Goal: Navigation & Orientation: Understand site structure

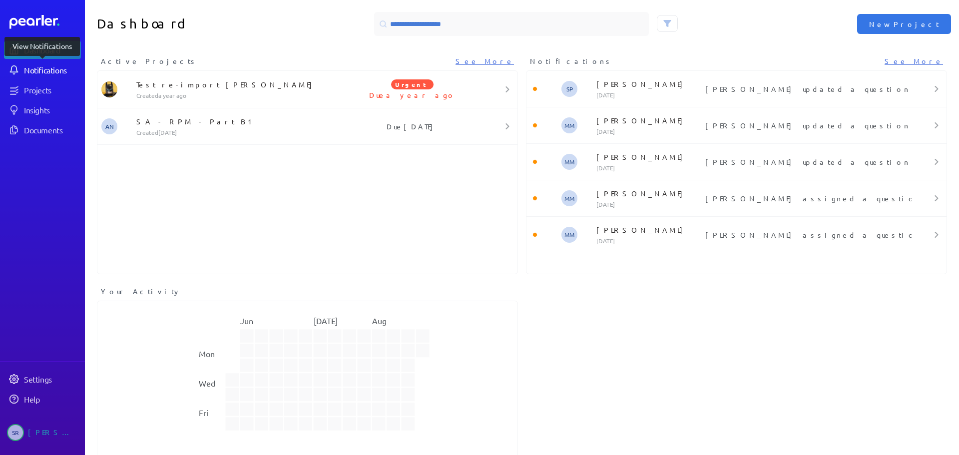
click at [64, 68] on div "Notifications" at bounding box center [52, 70] width 56 height 10
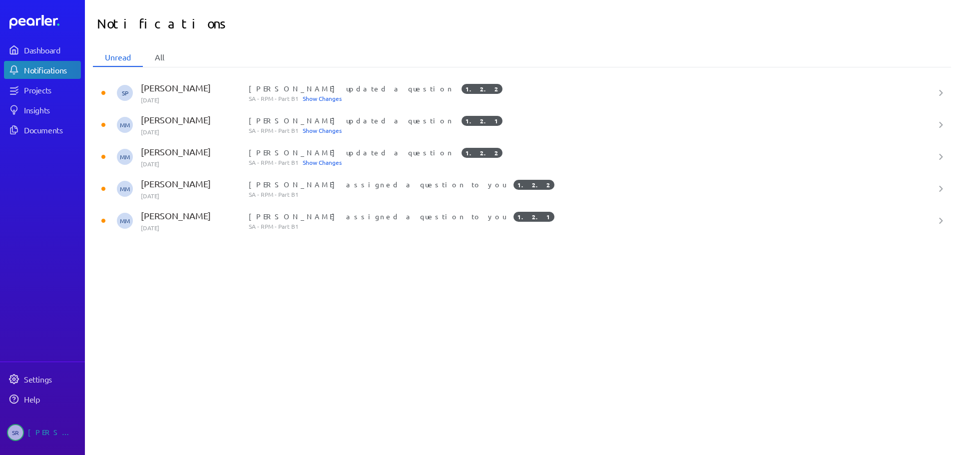
click at [159, 59] on li "All" at bounding box center [159, 57] width 33 height 19
click at [121, 59] on li "Unread" at bounding box center [118, 57] width 50 height 19
click at [37, 54] on div "Dashboard" at bounding box center [52, 50] width 56 height 10
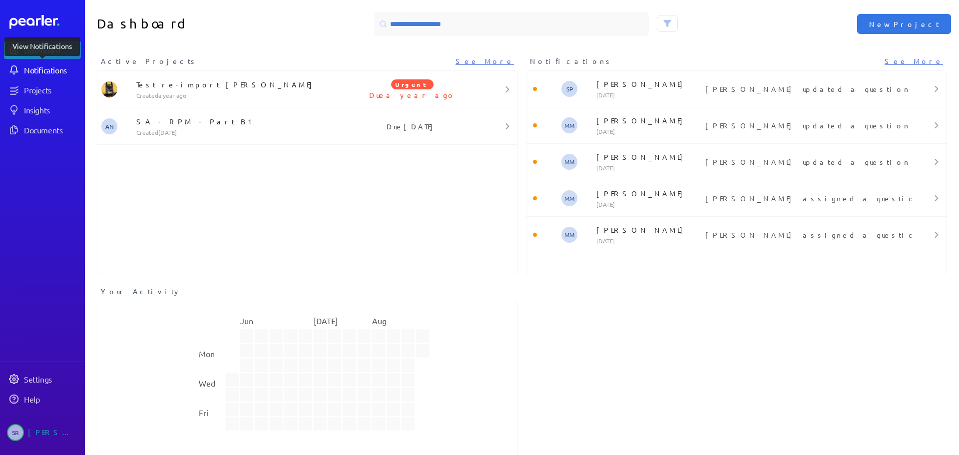
click at [35, 66] on div "Notifications" at bounding box center [52, 70] width 56 height 10
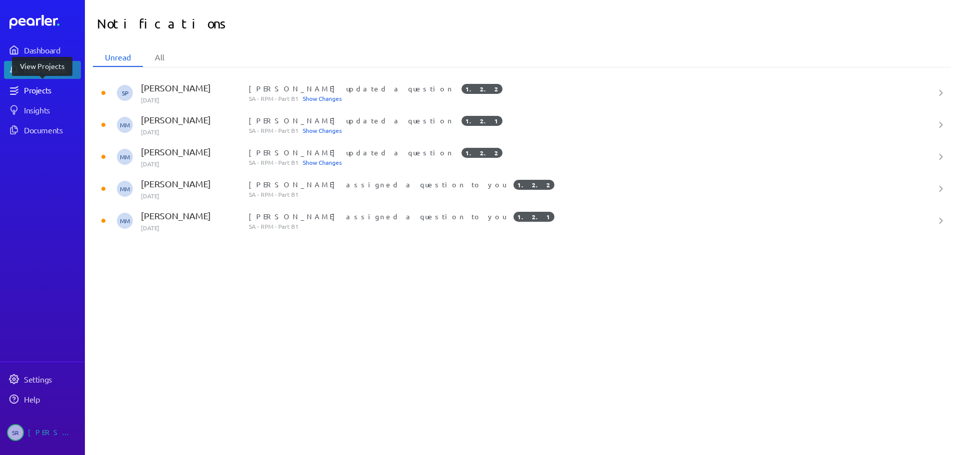
click at [30, 87] on div "Projects" at bounding box center [52, 90] width 56 height 10
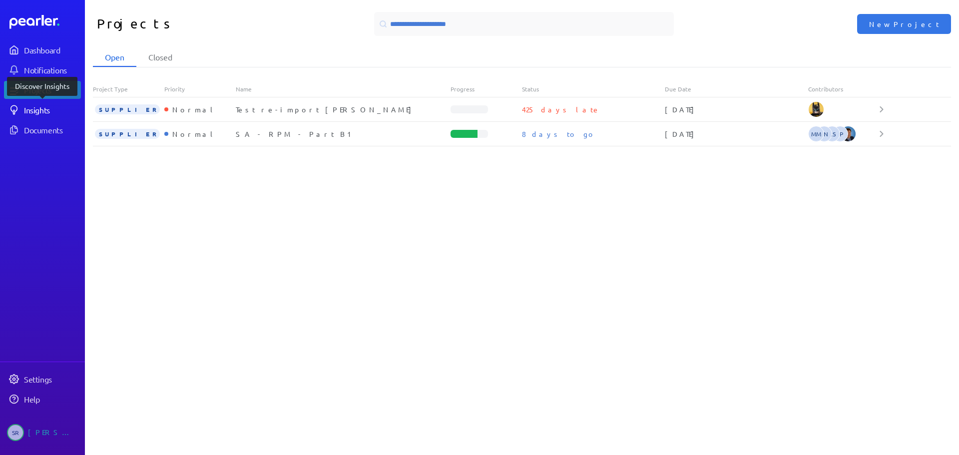
click at [37, 108] on div "Insights" at bounding box center [52, 110] width 56 height 10
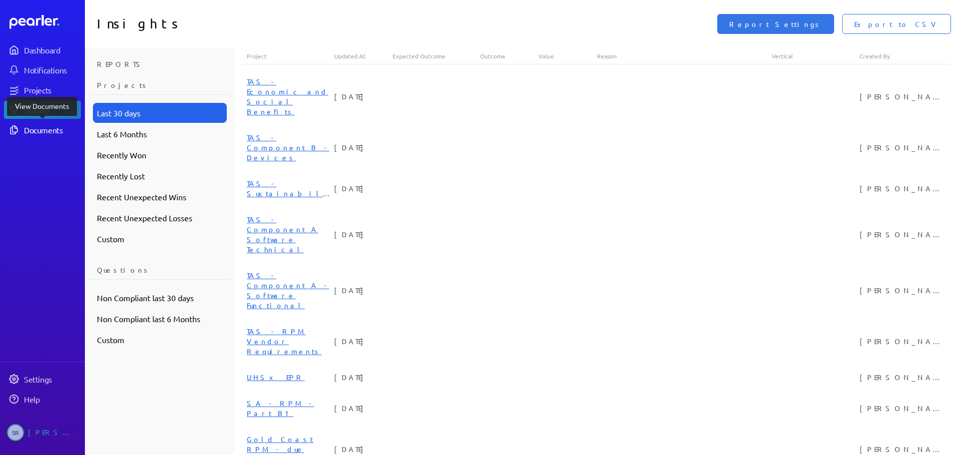
click at [43, 129] on div "Documents" at bounding box center [52, 130] width 56 height 10
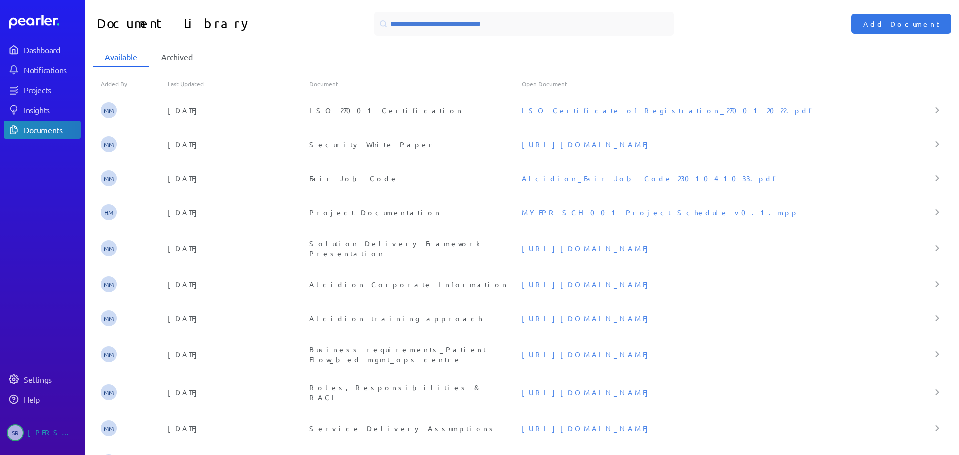
click at [173, 64] on li "Archived" at bounding box center [176, 57] width 55 height 19
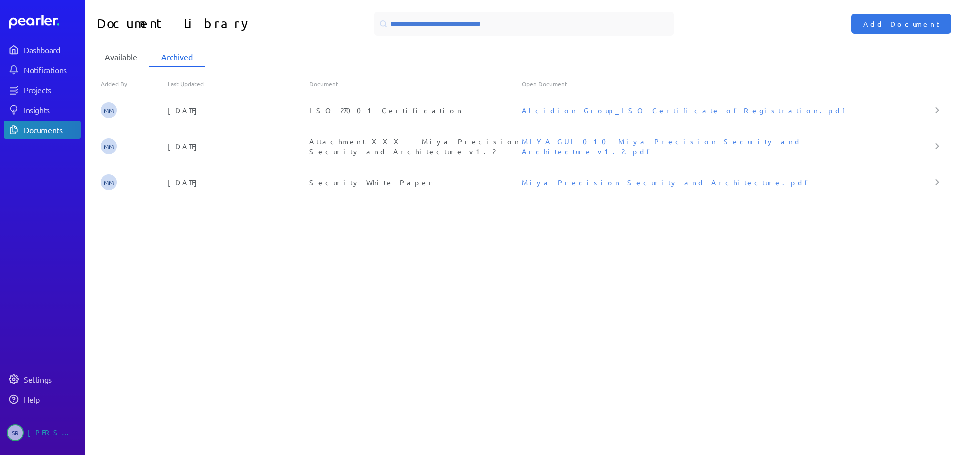
click at [116, 61] on li "Available" at bounding box center [121, 57] width 56 height 19
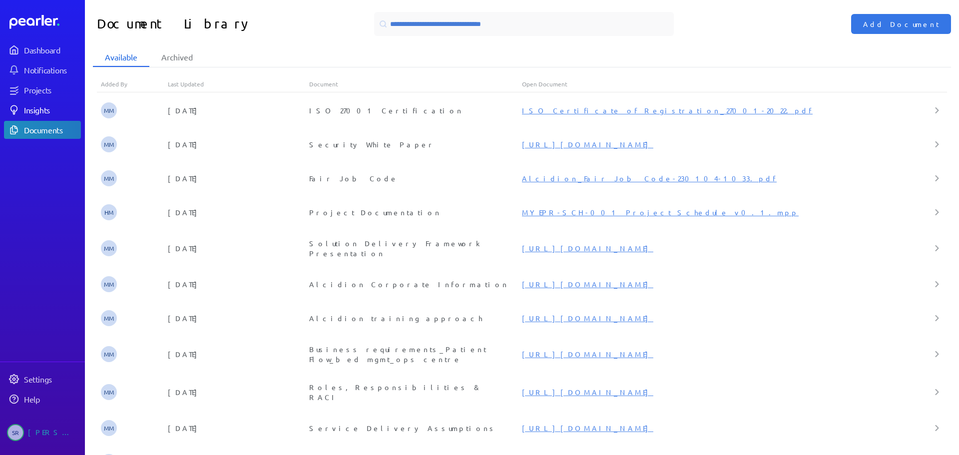
click at [30, 110] on div "Insights" at bounding box center [52, 110] width 56 height 10
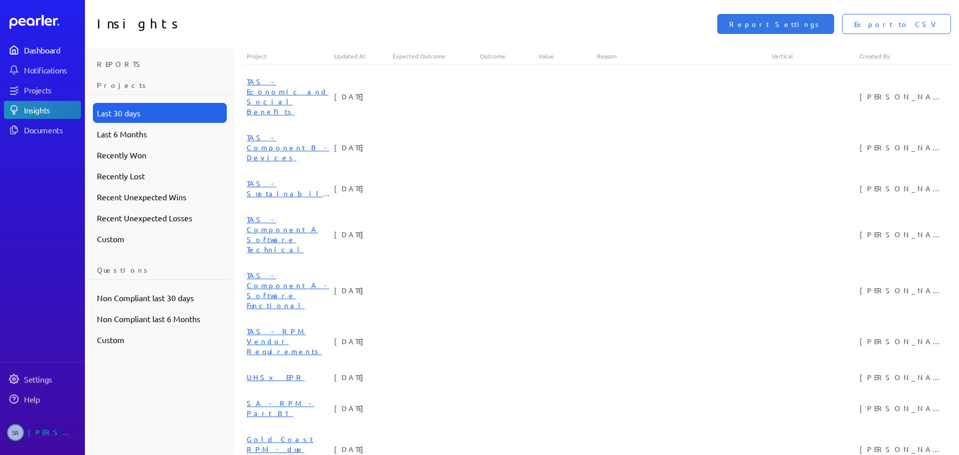
click at [35, 48] on div "Dashboard" at bounding box center [52, 50] width 56 height 10
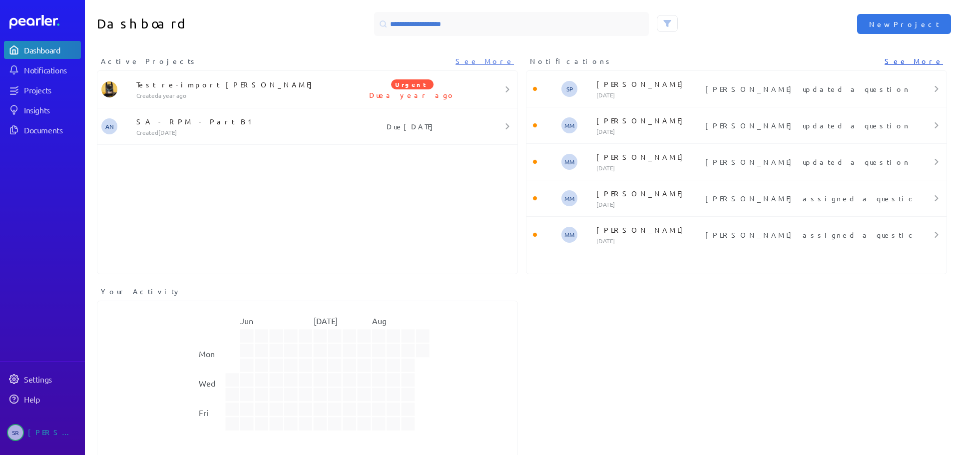
click at [917, 59] on link "See More" at bounding box center [914, 61] width 58 height 10
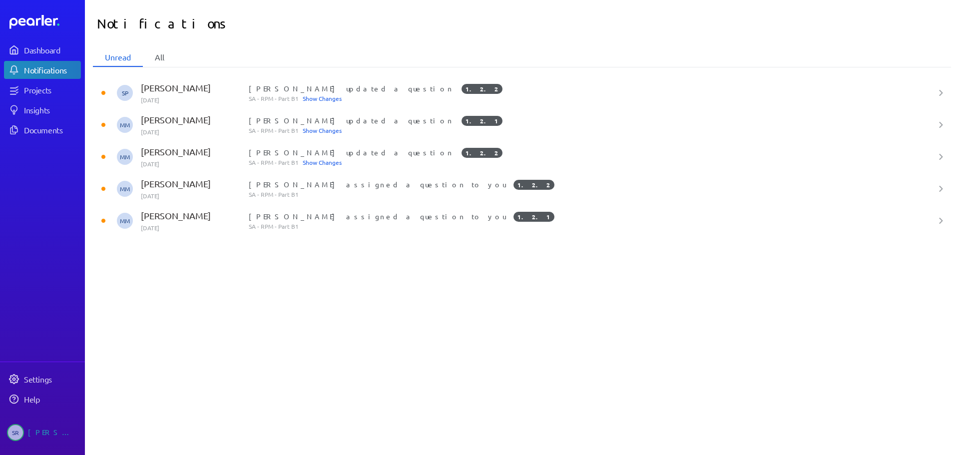
click at [167, 62] on li "All" at bounding box center [159, 57] width 33 height 19
click at [120, 61] on li "Unread" at bounding box center [118, 57] width 50 height 19
click at [27, 41] on link "Dashboard" at bounding box center [42, 50] width 77 height 18
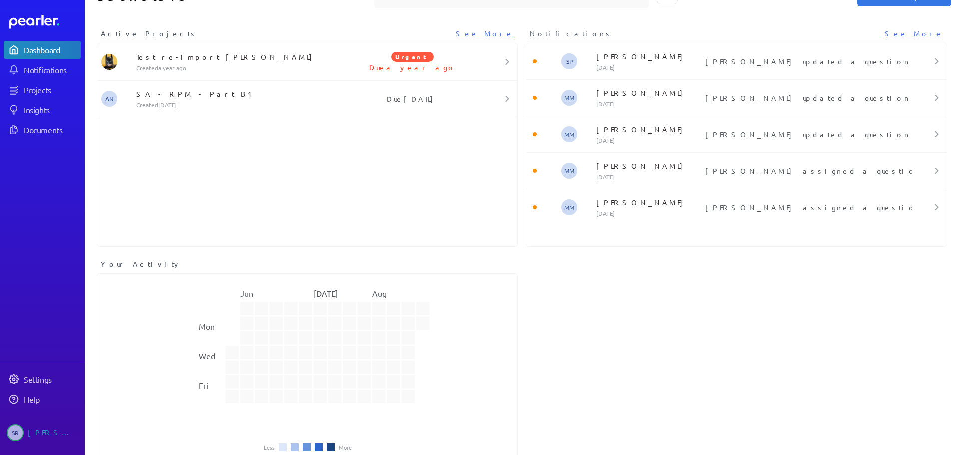
scroll to position [53, 0]
